Goal: Navigation & Orientation: Find specific page/section

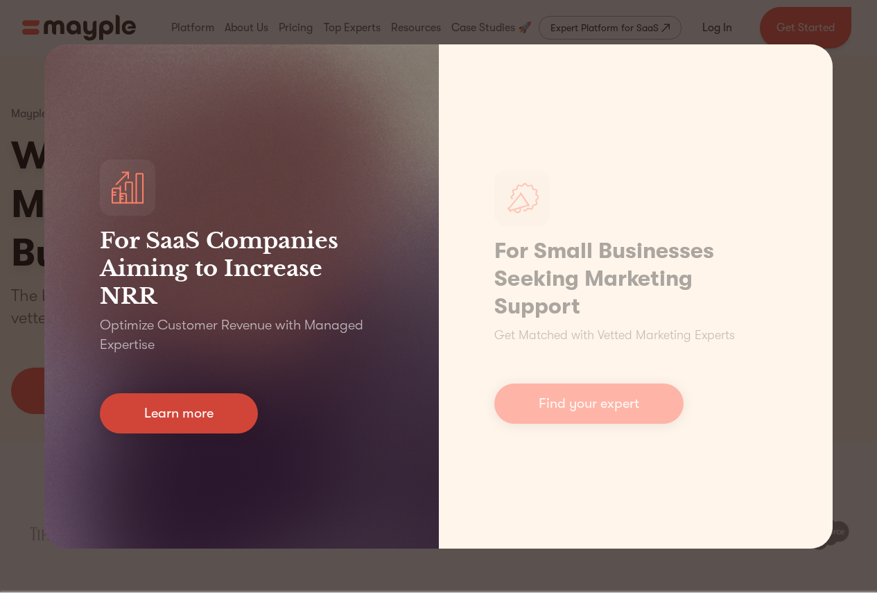
click at [215, 416] on link "Learn more" at bounding box center [179, 413] width 158 height 40
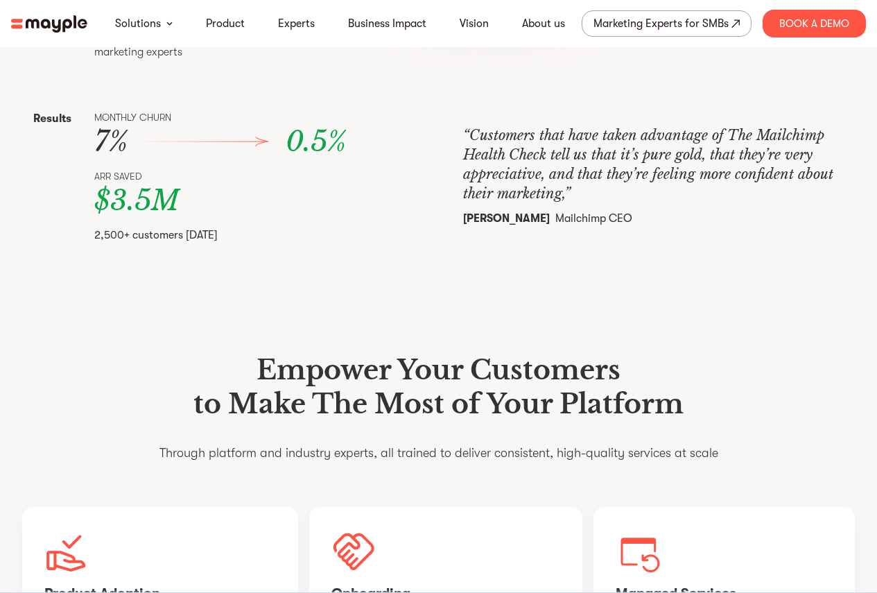
scroll to position [208, 0]
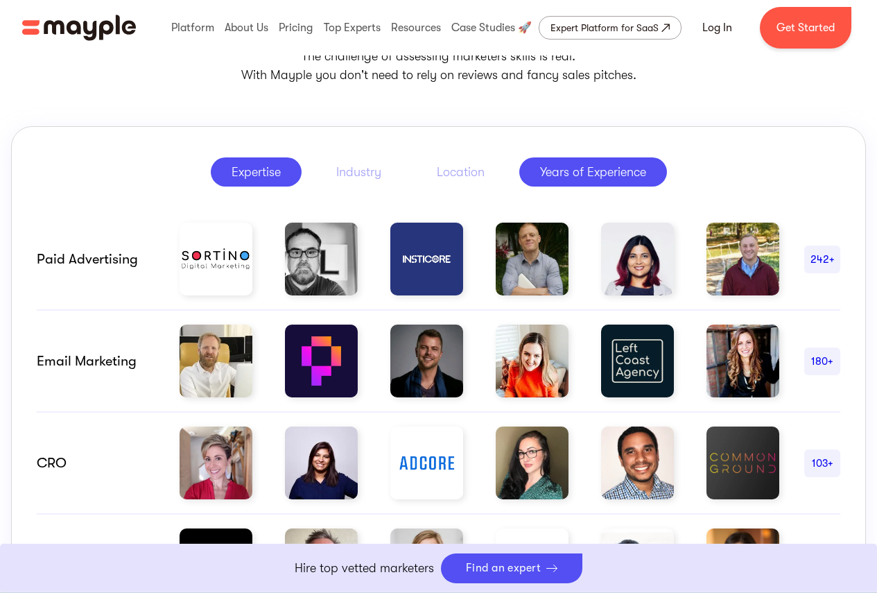
scroll to position [693, 0]
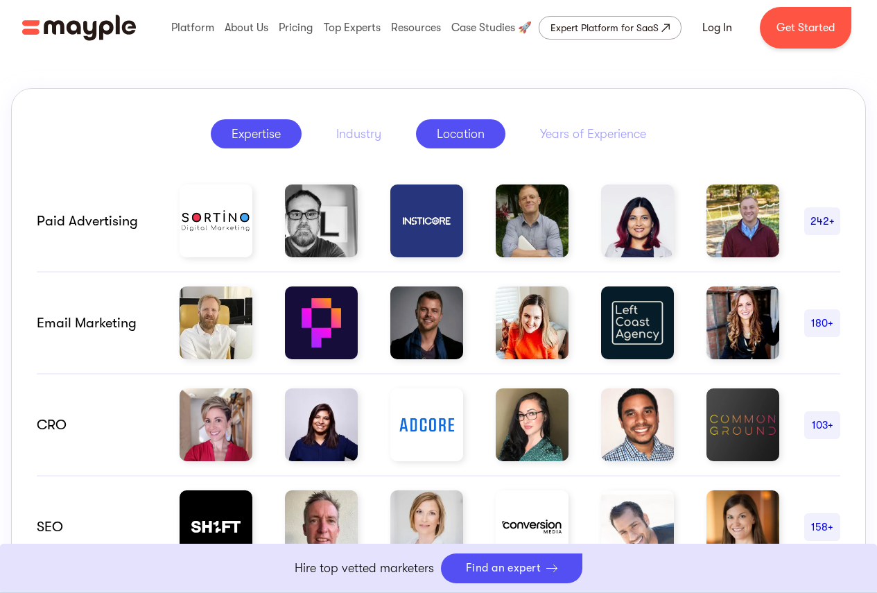
click at [448, 135] on div "Location" at bounding box center [461, 133] width 48 height 17
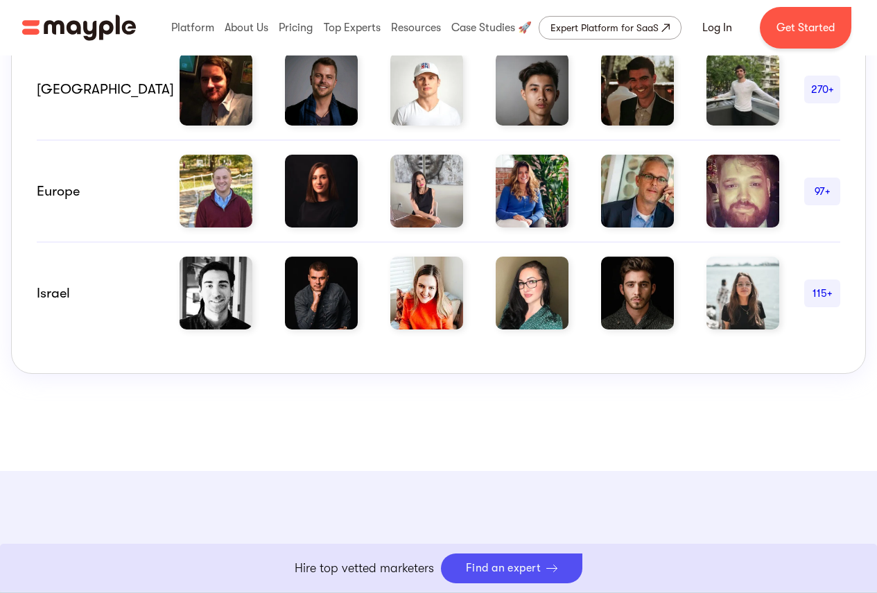
scroll to position [1178, 0]
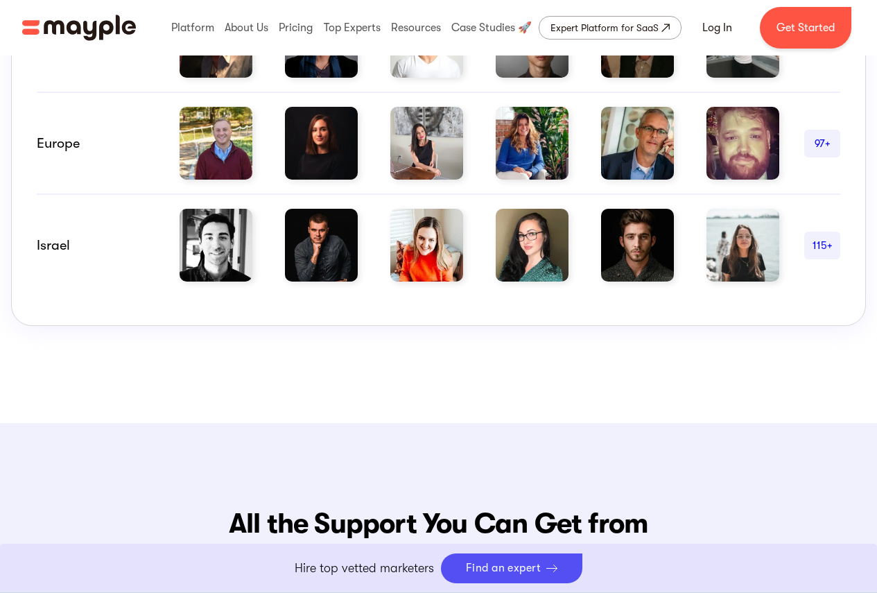
click at [64, 146] on div "Europe" at bounding box center [96, 143] width 118 height 17
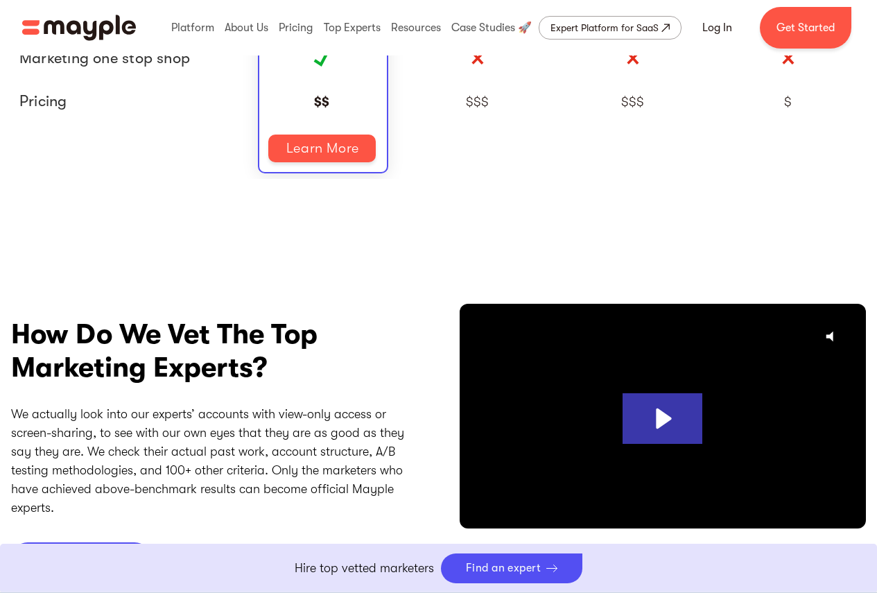
scroll to position [3326, 0]
